Goal: Task Accomplishment & Management: Use online tool/utility

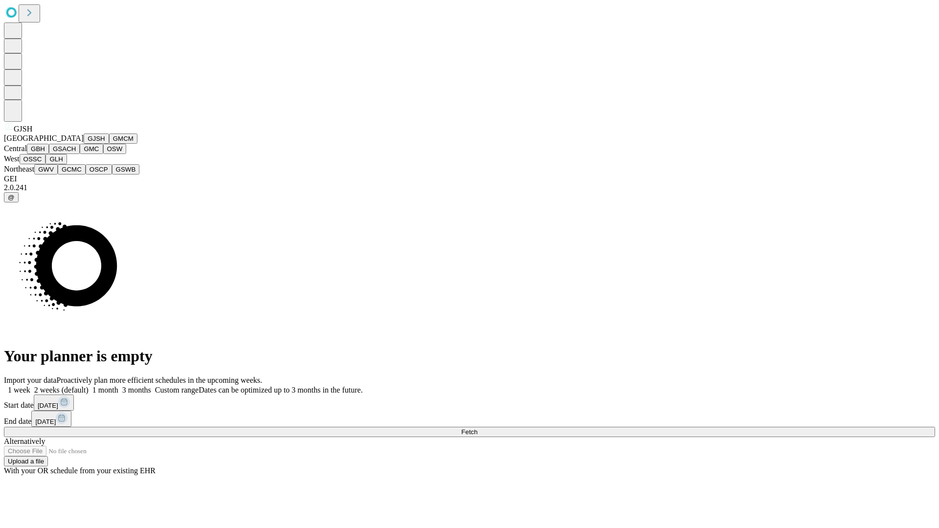
click at [84, 144] on button "GJSH" at bounding box center [96, 138] width 25 height 10
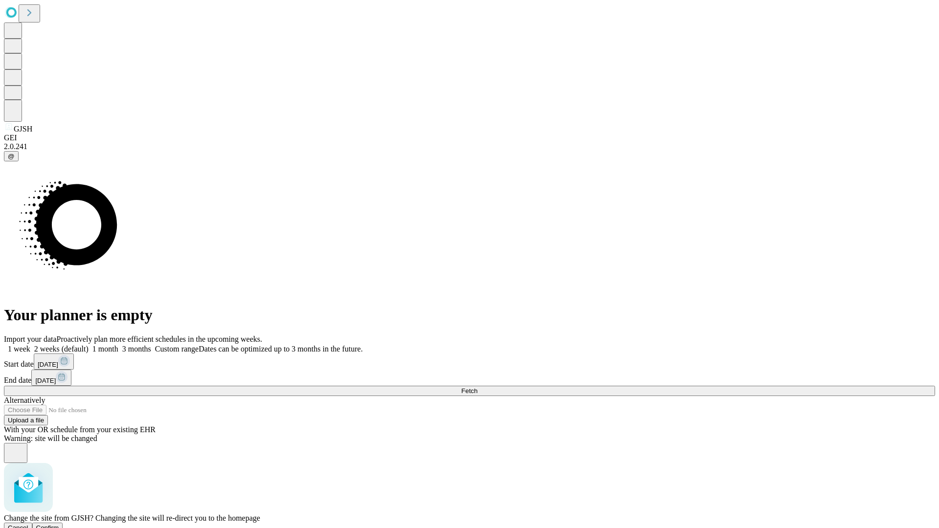
click at [59, 524] on span "Confirm" at bounding box center [47, 527] width 23 height 7
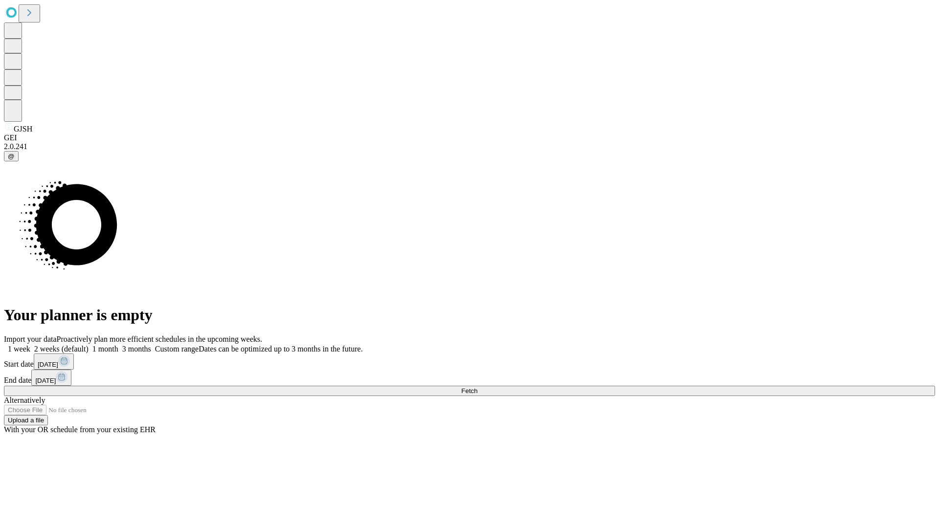
click at [30, 345] on label "1 week" at bounding box center [17, 349] width 26 height 8
click at [477, 387] on span "Fetch" at bounding box center [469, 390] width 16 height 7
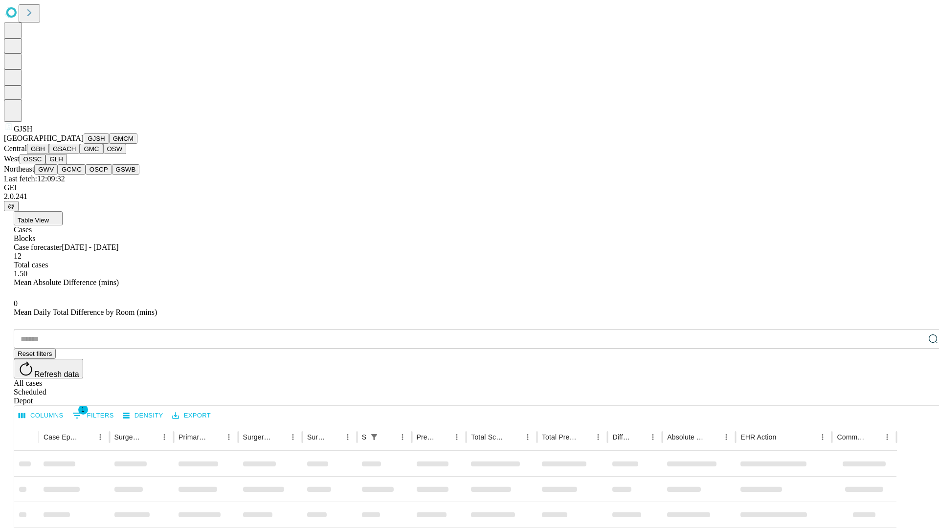
click at [109, 144] on button "GMCM" at bounding box center [123, 138] width 28 height 10
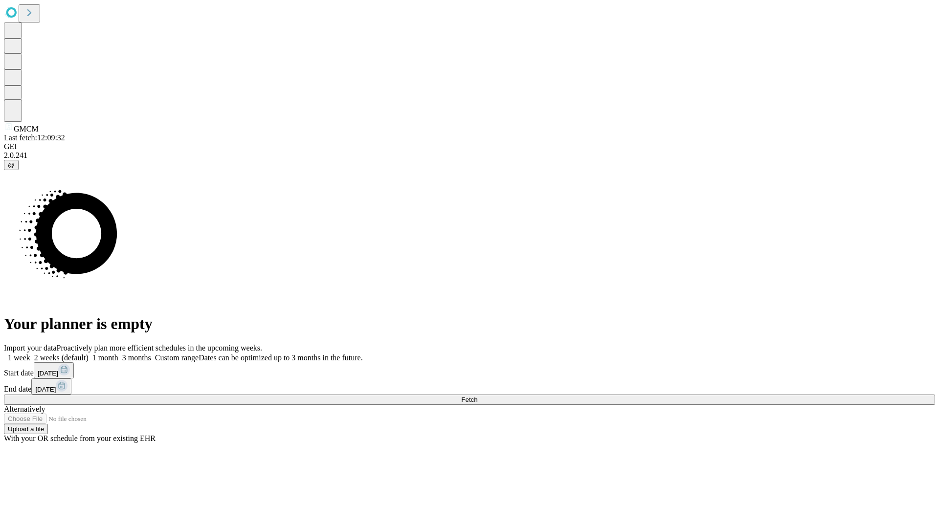
click at [30, 354] on label "1 week" at bounding box center [17, 358] width 26 height 8
click at [477, 396] on span "Fetch" at bounding box center [469, 399] width 16 height 7
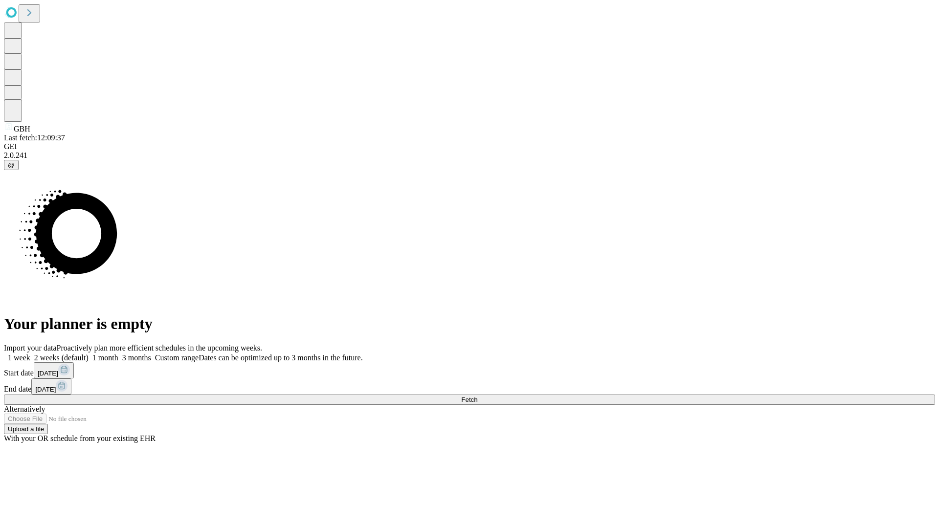
click at [30, 354] on label "1 week" at bounding box center [17, 358] width 26 height 8
click at [477, 396] on span "Fetch" at bounding box center [469, 399] width 16 height 7
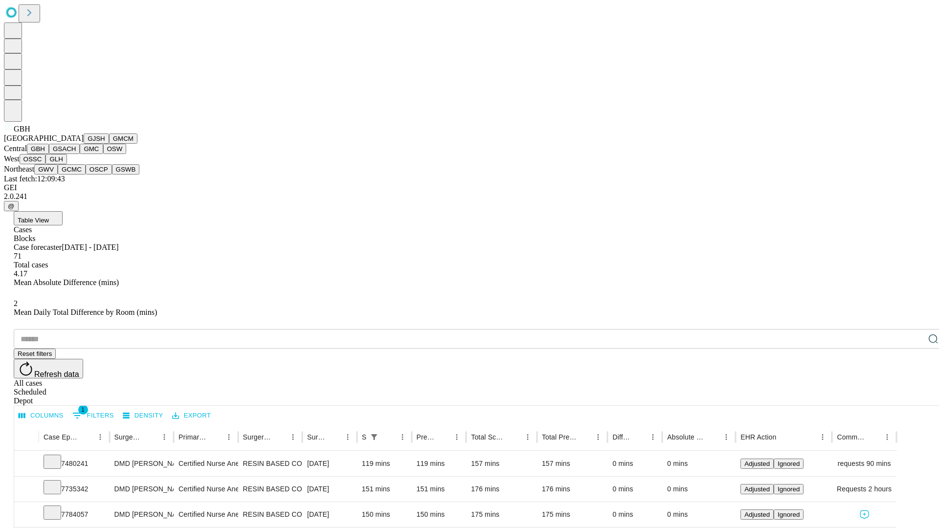
click at [76, 154] on button "GSACH" at bounding box center [64, 149] width 31 height 10
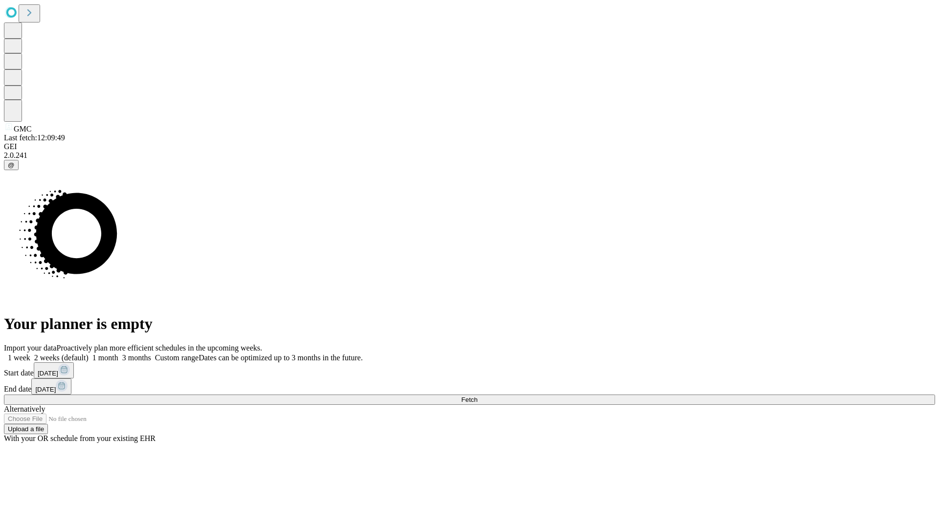
click at [30, 354] on label "1 week" at bounding box center [17, 358] width 26 height 8
click at [477, 396] on span "Fetch" at bounding box center [469, 399] width 16 height 7
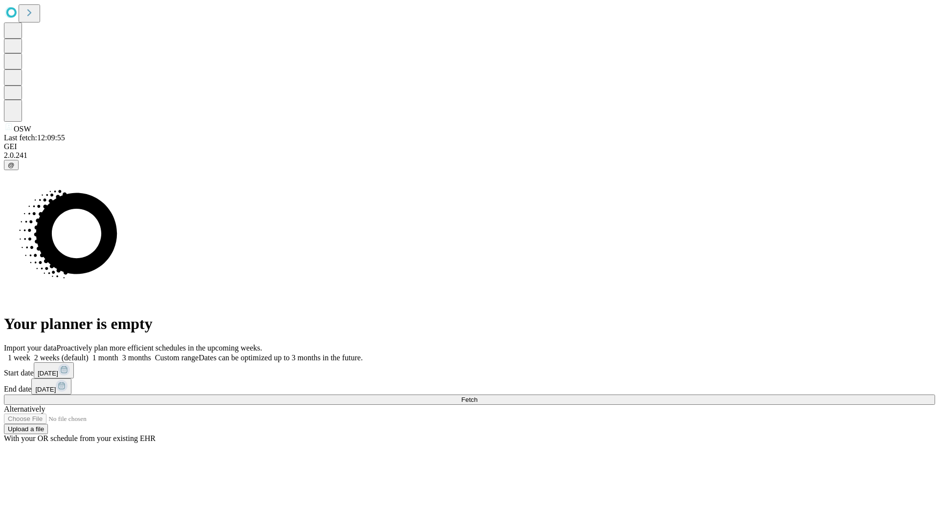
click at [30, 354] on label "1 week" at bounding box center [17, 358] width 26 height 8
click at [477, 396] on span "Fetch" at bounding box center [469, 399] width 16 height 7
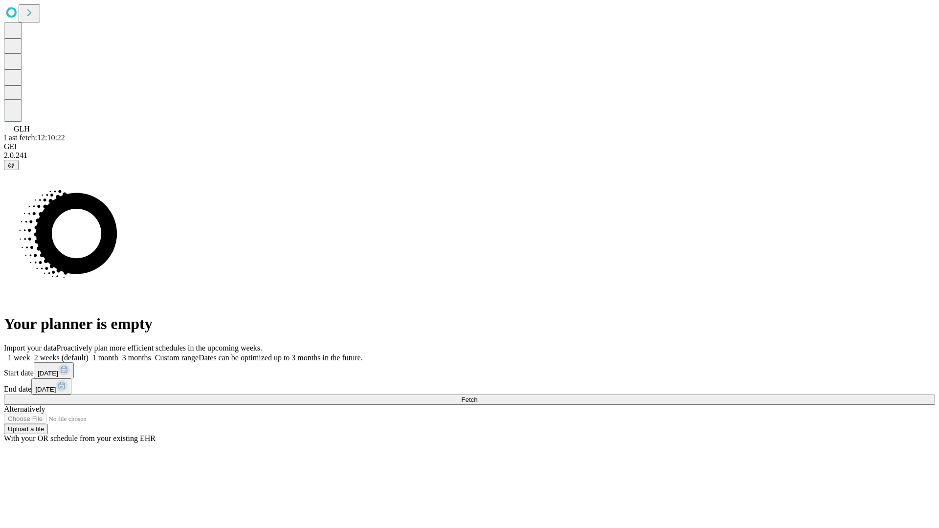
click at [30, 354] on label "1 week" at bounding box center [17, 358] width 26 height 8
click at [477, 396] on span "Fetch" at bounding box center [469, 399] width 16 height 7
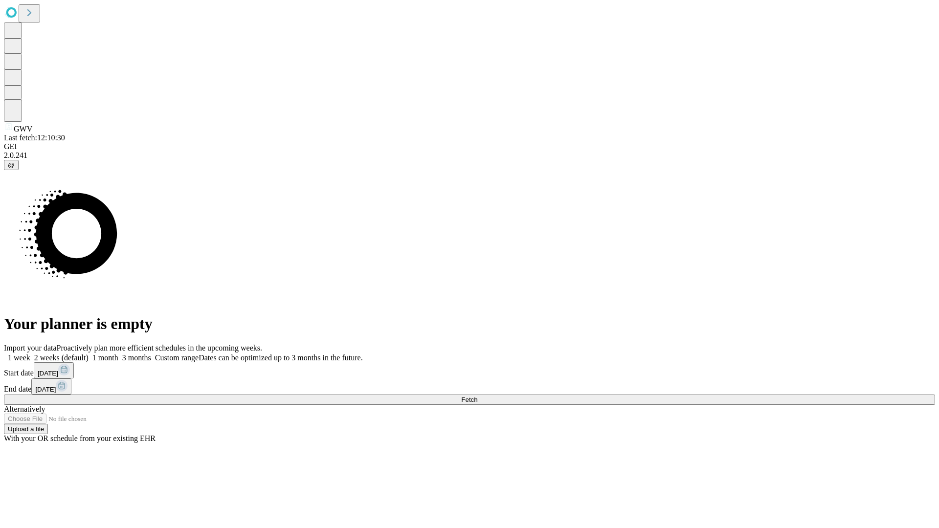
click at [30, 354] on label "1 week" at bounding box center [17, 358] width 26 height 8
click at [477, 396] on span "Fetch" at bounding box center [469, 399] width 16 height 7
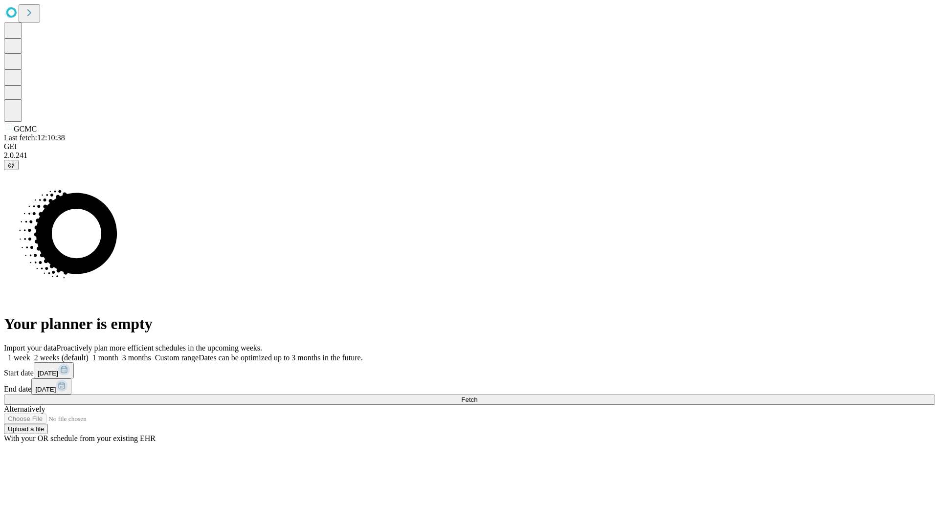
click at [30, 354] on label "1 week" at bounding box center [17, 358] width 26 height 8
click at [477, 396] on span "Fetch" at bounding box center [469, 399] width 16 height 7
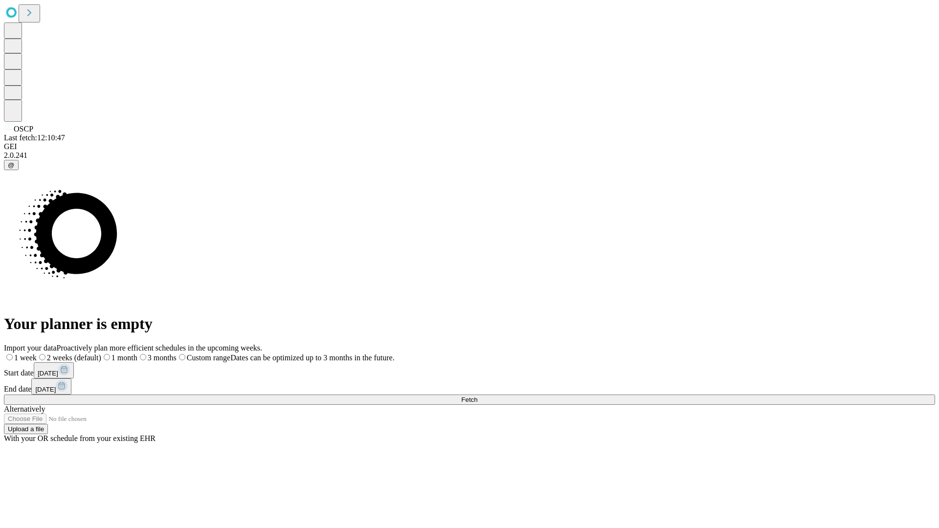
click at [477, 396] on span "Fetch" at bounding box center [469, 399] width 16 height 7
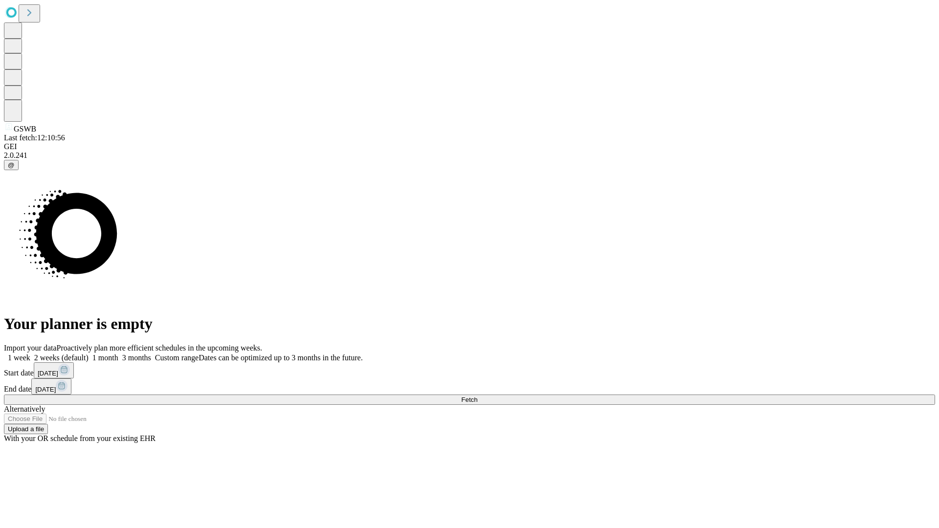
click at [477, 396] on span "Fetch" at bounding box center [469, 399] width 16 height 7
